Goal: Transaction & Acquisition: Purchase product/service

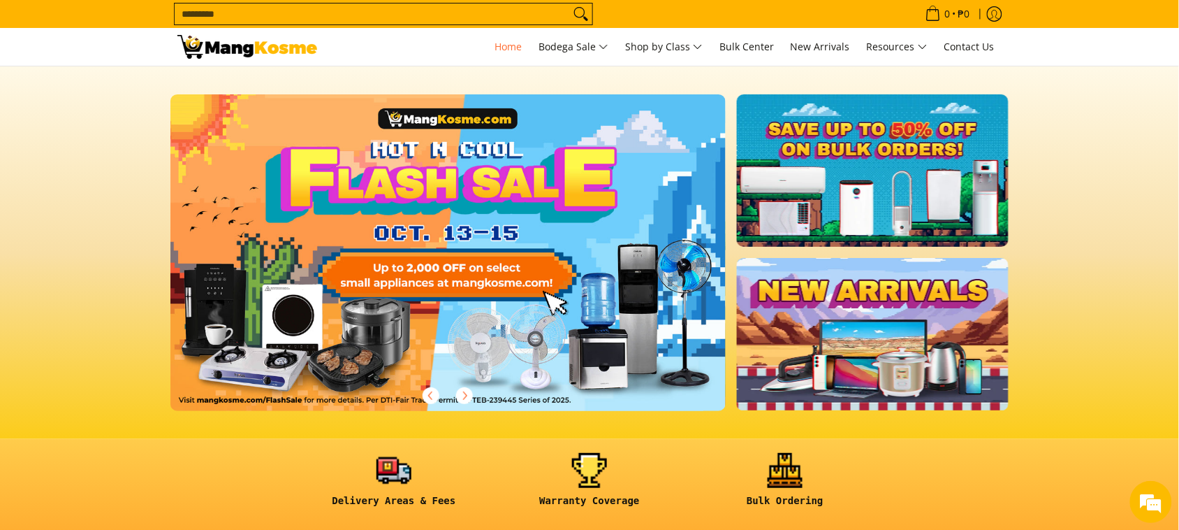
click at [277, 8] on input "Search..." at bounding box center [372, 13] width 395 height 21
click at [261, 13] on input "Search..." at bounding box center [372, 13] width 395 height 21
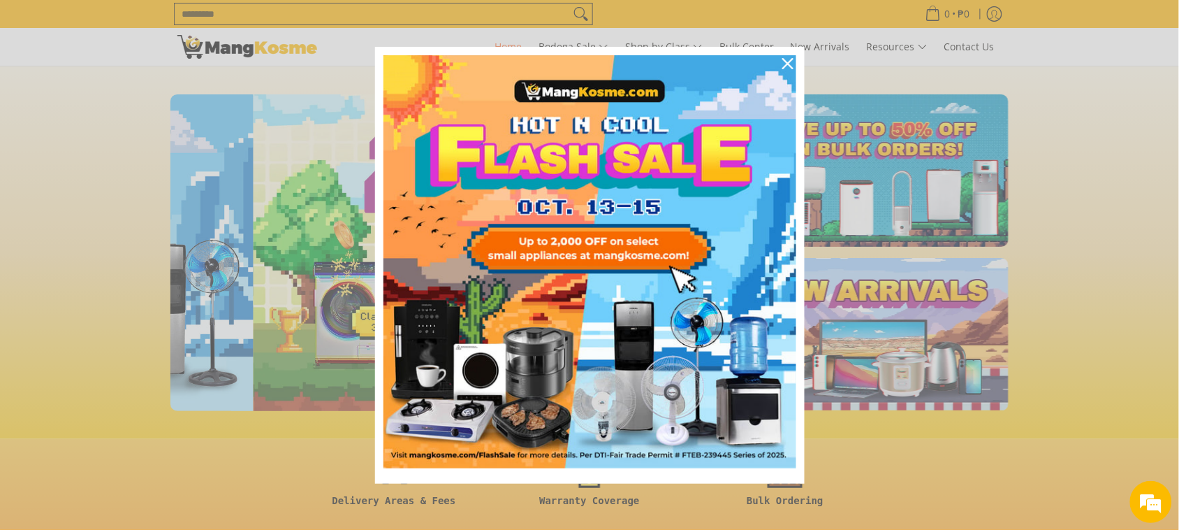
scroll to position [0, 555]
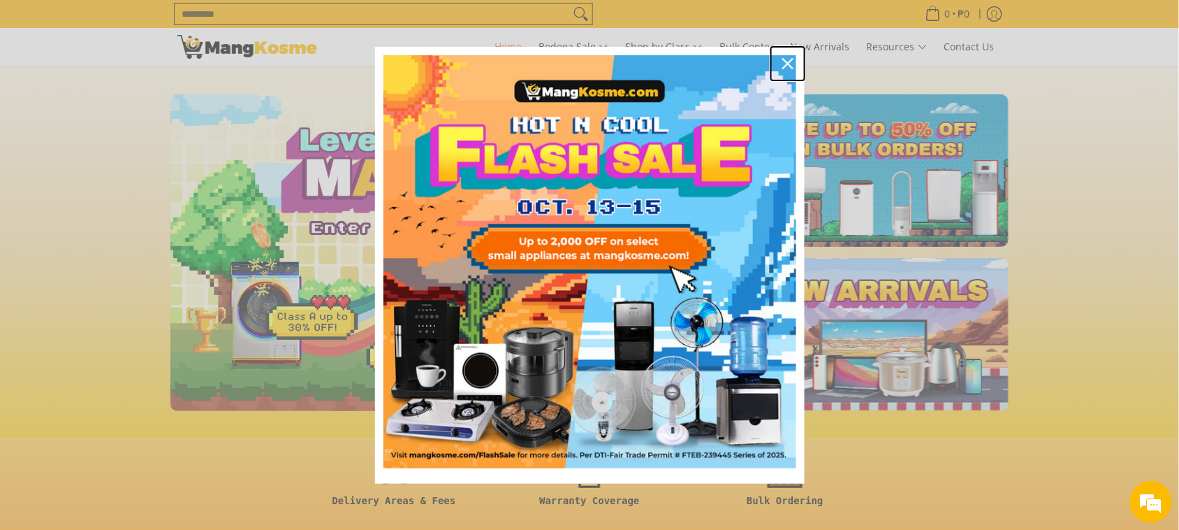
click at [781, 56] on div "Close" at bounding box center [788, 63] width 22 height 22
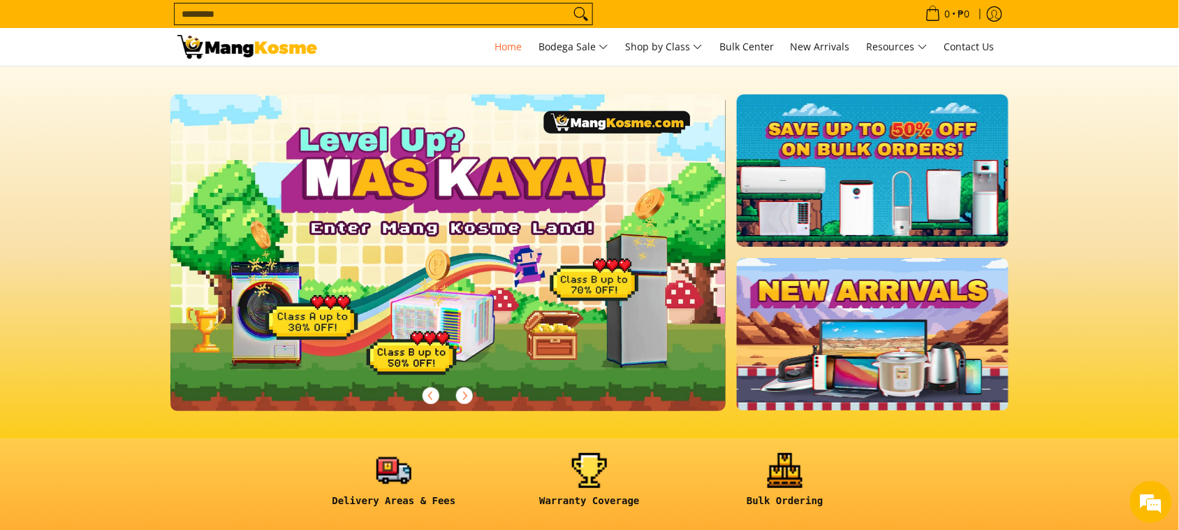
scroll to position [0, 0]
click at [227, 17] on input "Search..." at bounding box center [372, 13] width 395 height 21
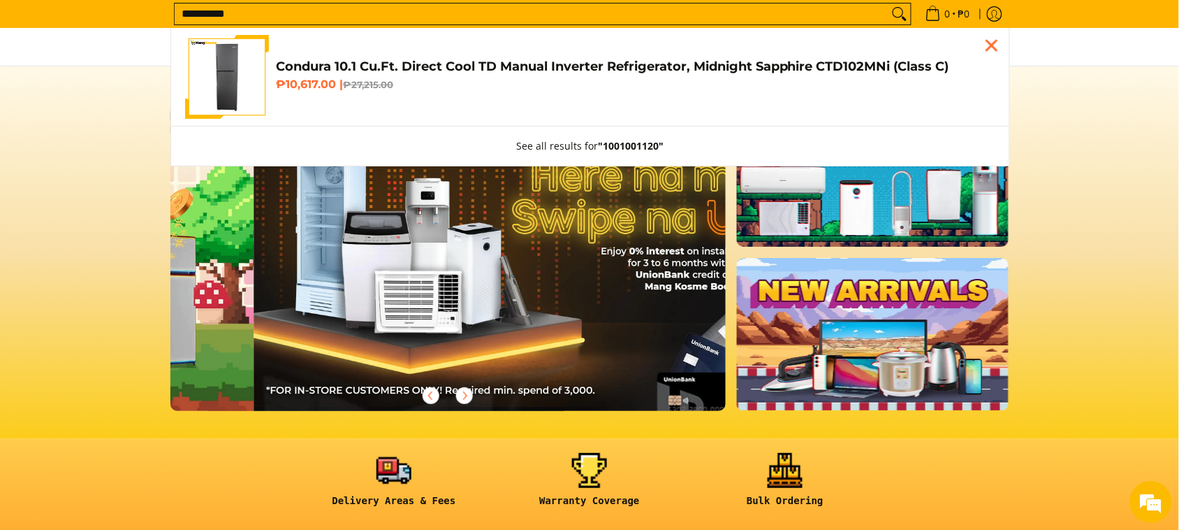
scroll to position [0, 1111]
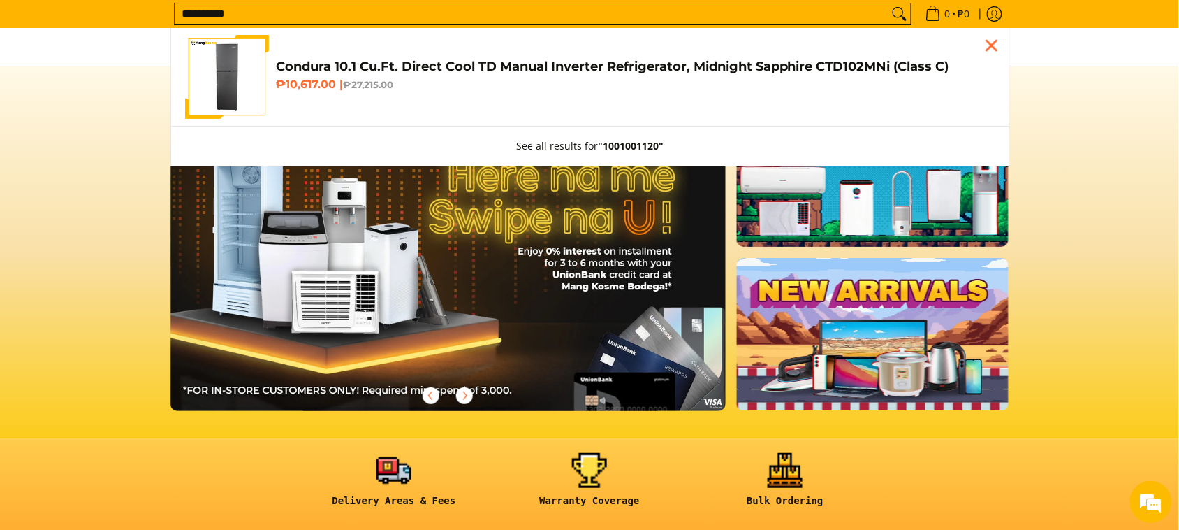
type input "**********"
click at [334, 80] on h6 "₱10,617.00 | ₱27,215.00" at bounding box center [636, 85] width 720 height 14
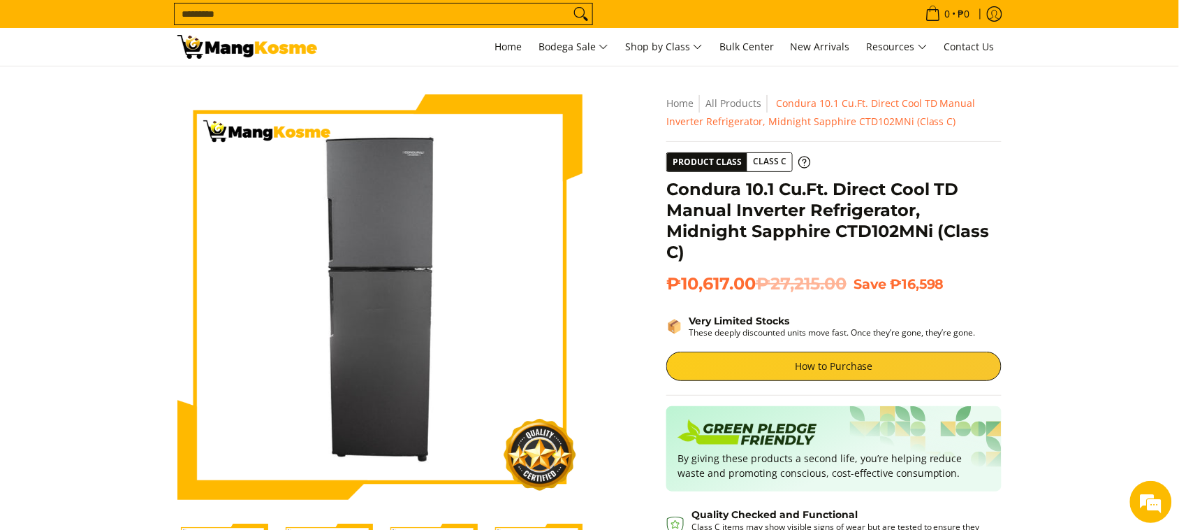
click at [227, 20] on input "Search..." at bounding box center [372, 13] width 395 height 21
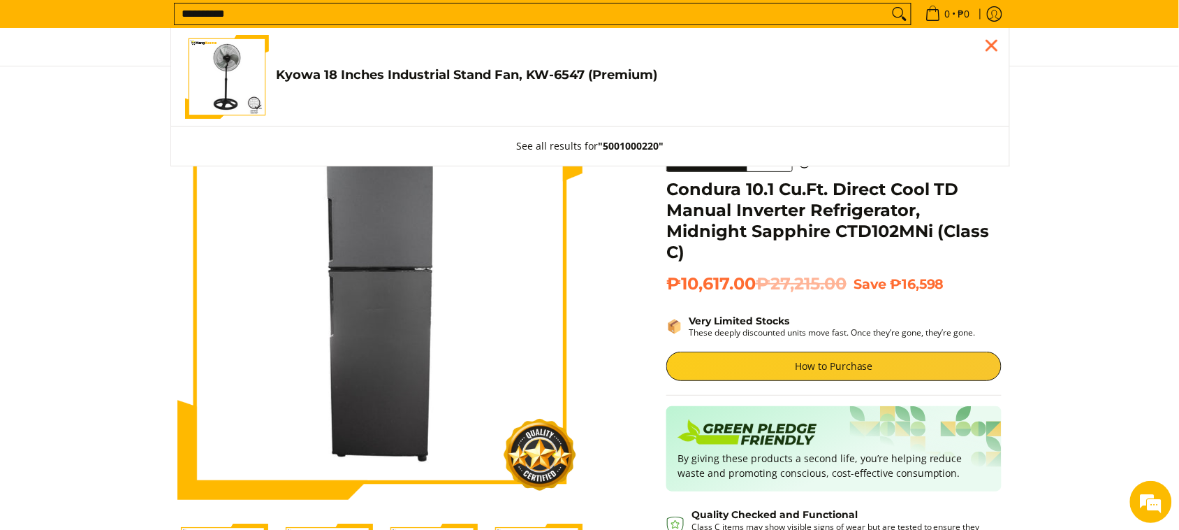
type input "**********"
click at [349, 92] on link "Kyowa 18 Inches Industrial Stand Fan, KW-6547 (Premium) ₱1,890.00 | ₱2,000.00" at bounding box center [590, 77] width 811 height 84
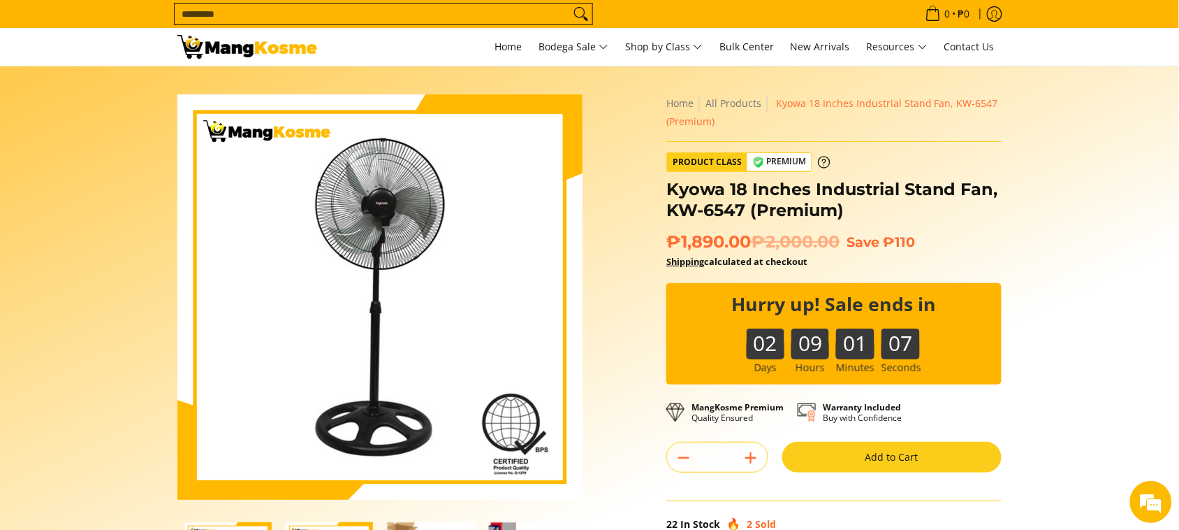
drag, startPoint x: 845, startPoint y: 444, endPoint x: 850, endPoint y: 435, distance: 10.0
click at [847, 444] on button "Add to Cart" at bounding box center [892, 457] width 219 height 31
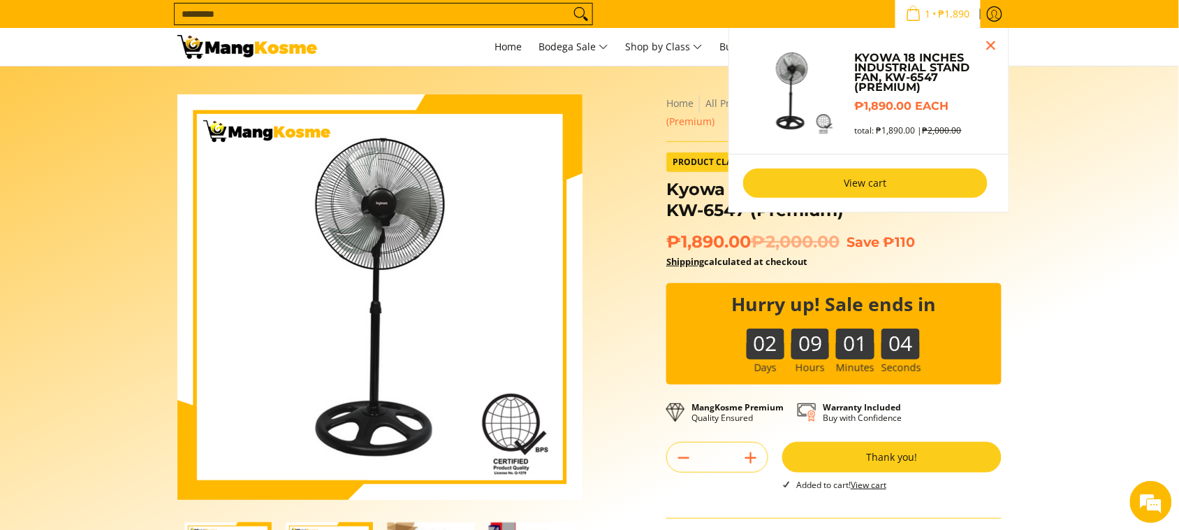
click at [850, 189] on link "View cart" at bounding box center [865, 182] width 245 height 29
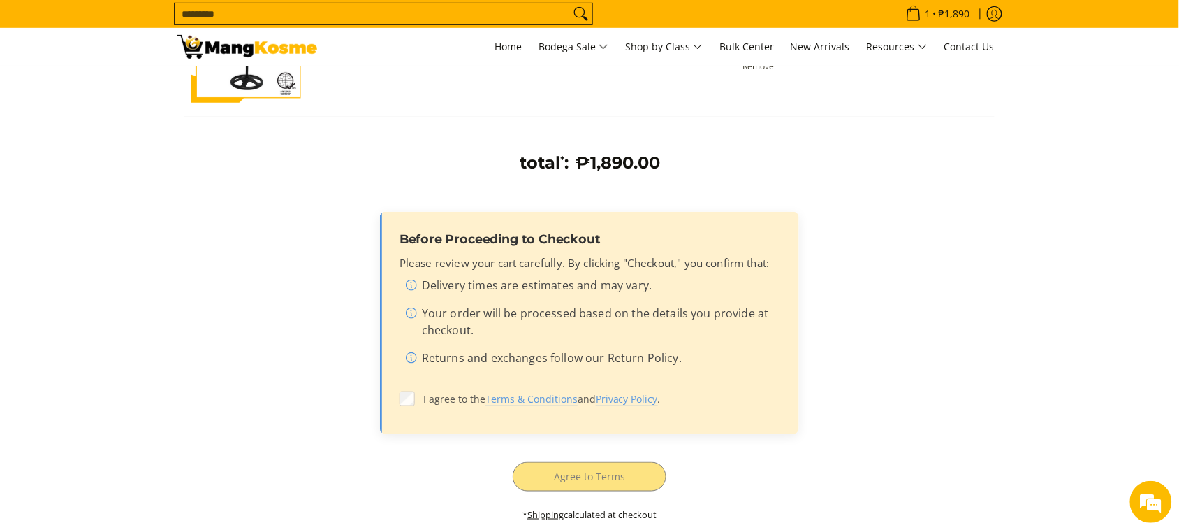
scroll to position [262, 0]
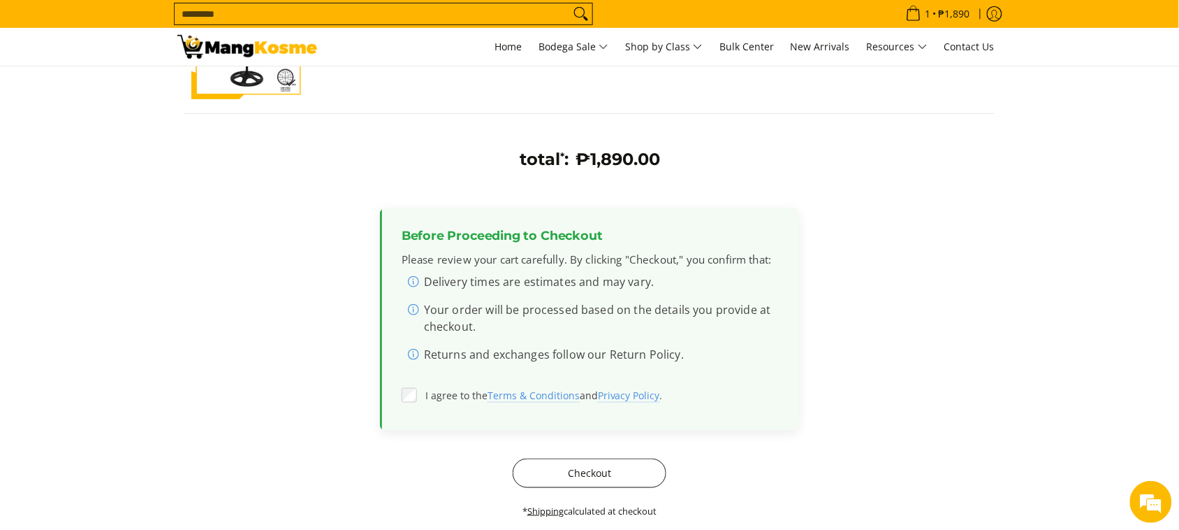
click at [562, 468] on button "Checkout" at bounding box center [590, 472] width 154 height 29
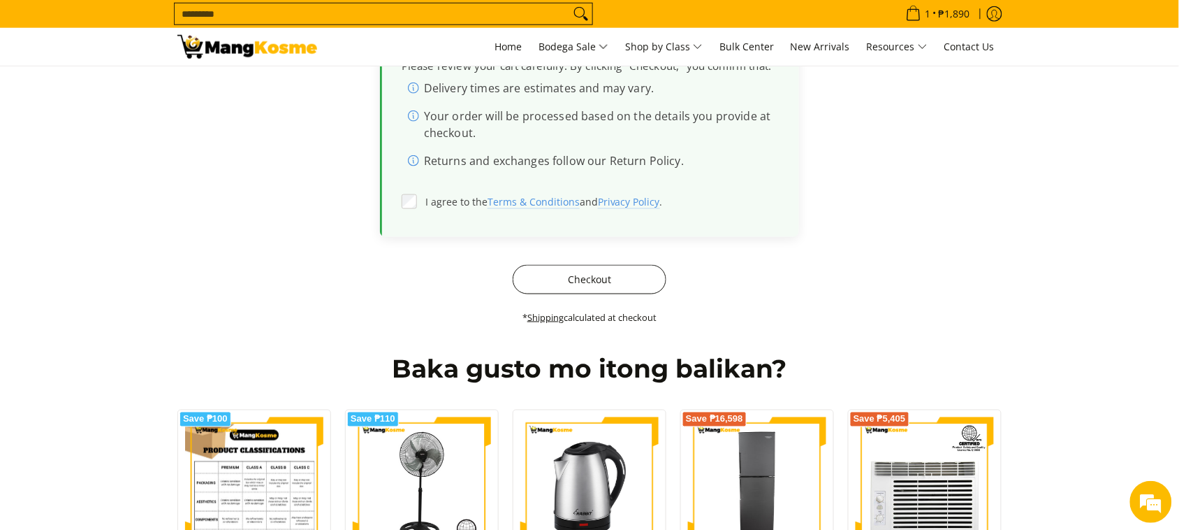
scroll to position [524, 0]
